Goal: Transaction & Acquisition: Purchase product/service

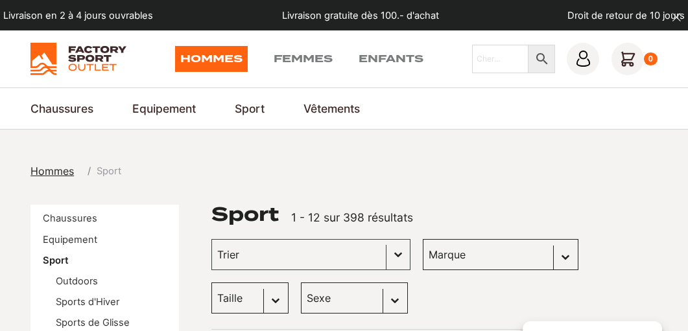
scroll to position [129, 0]
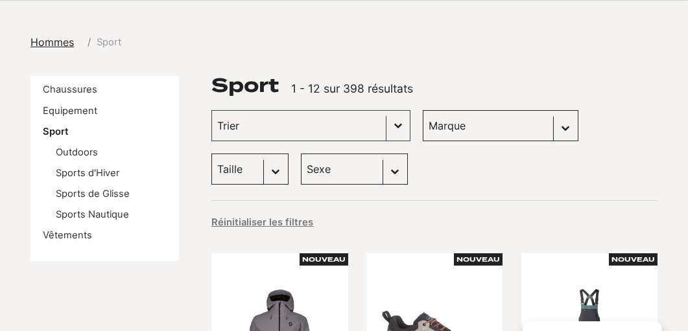
click at [84, 171] on link "Sports d'Hiver" at bounding box center [88, 173] width 64 height 12
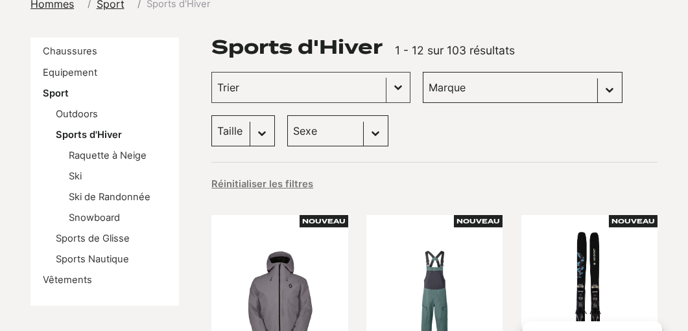
scroll to position [195, 0]
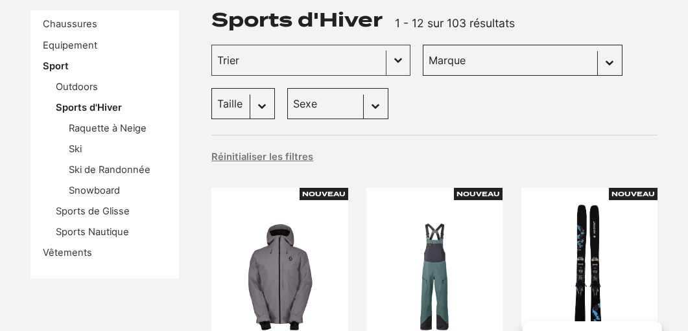
click at [78, 148] on link "Ski" at bounding box center [75, 149] width 13 height 12
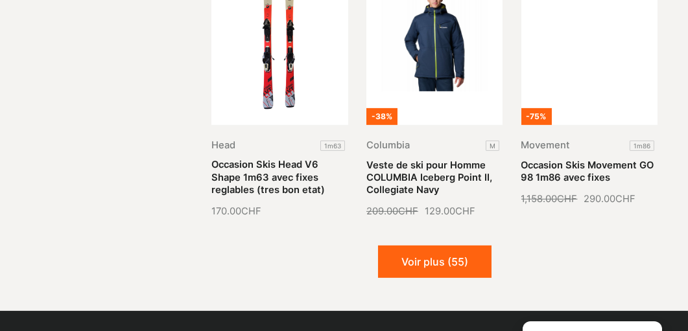
scroll to position [1362, 0]
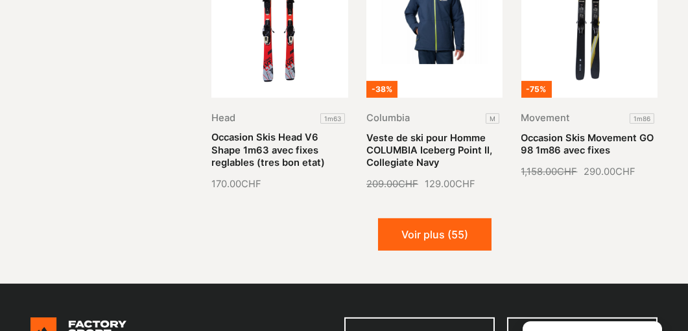
click at [473, 219] on button "Voir plus (55)" at bounding box center [434, 235] width 113 height 32
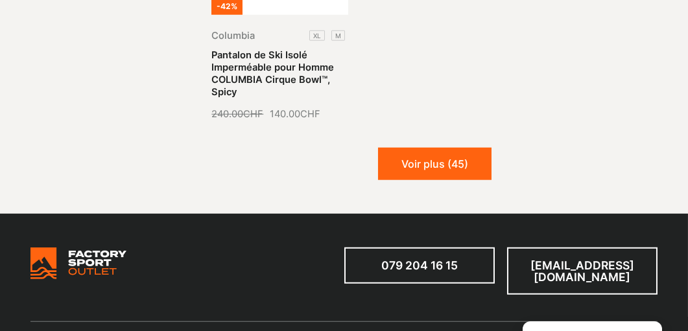
scroll to position [2659, 0]
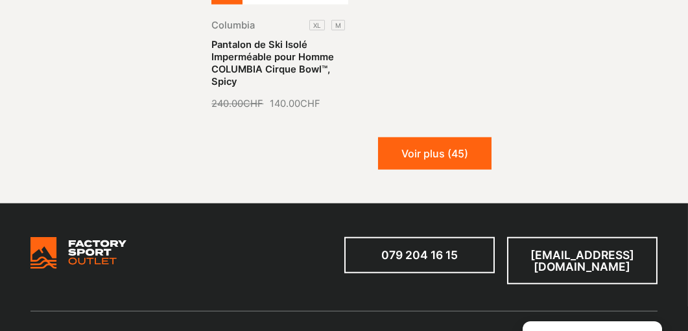
click at [449, 137] on button "Voir plus (45)" at bounding box center [434, 153] width 113 height 32
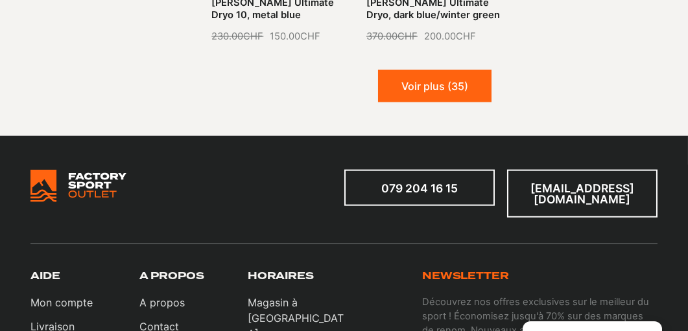
scroll to position [3631, 0]
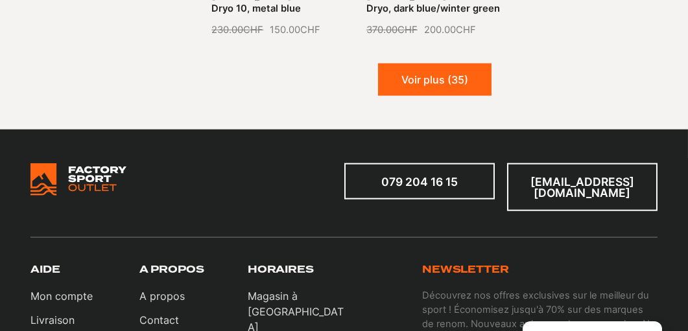
click at [462, 64] on button "Voir plus (35)" at bounding box center [434, 80] width 113 height 32
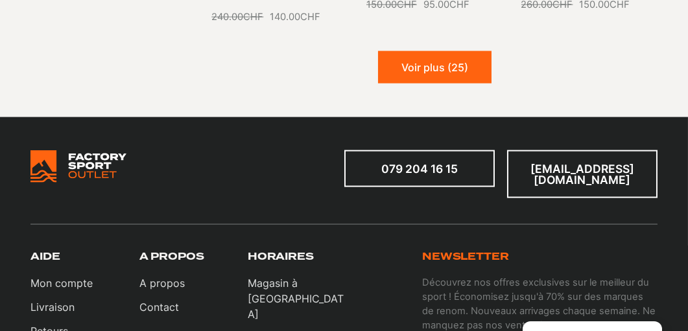
scroll to position [4539, 0]
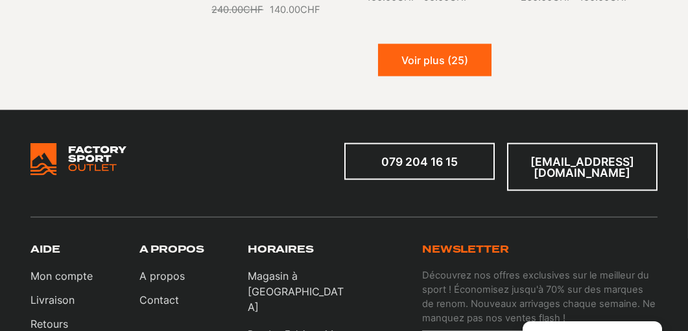
click at [445, 44] on button "Voir plus (25)" at bounding box center [434, 60] width 113 height 32
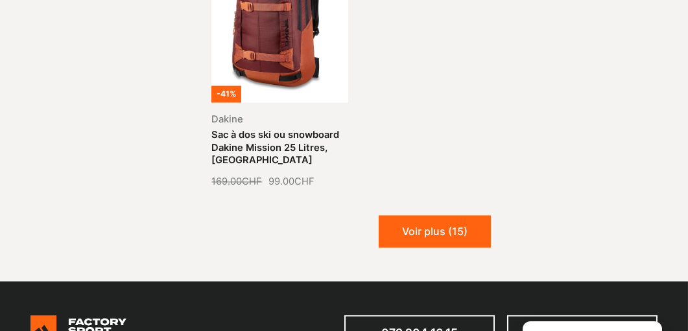
scroll to position [5546, 0]
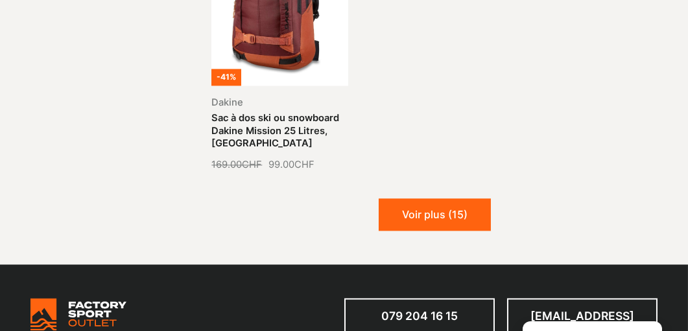
click at [415, 198] on button "Voir plus (15)" at bounding box center [435, 214] width 112 height 32
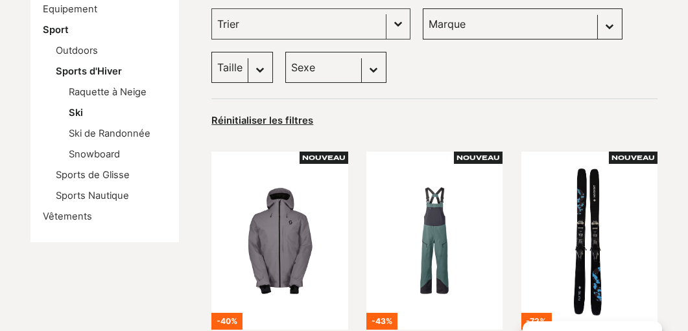
scroll to position [228, 0]
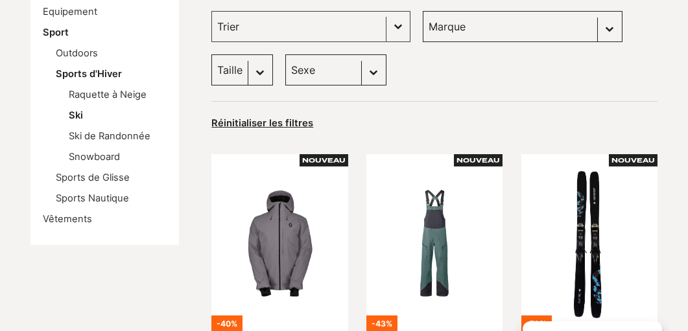
click at [118, 139] on link "Ski de Randonnée" at bounding box center [110, 136] width 82 height 12
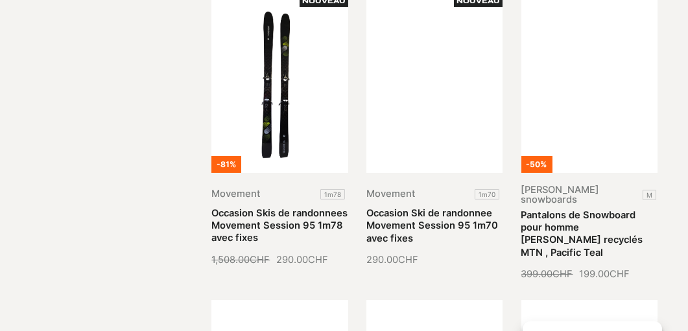
scroll to position [713, 0]
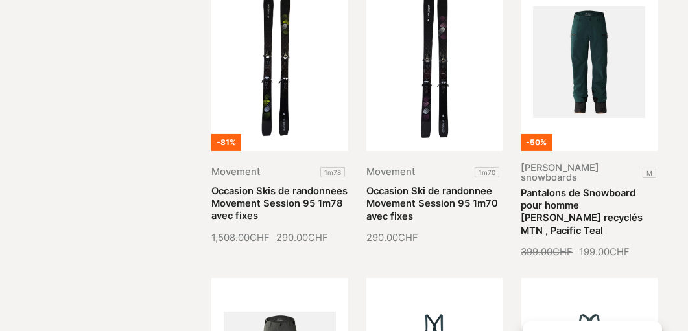
click at [396, 185] on link "Occasion Ski de randonnee Movement Session 95 1m70 avec fixes" at bounding box center [432, 203] width 132 height 36
